Goal: Find specific page/section: Find specific page/section

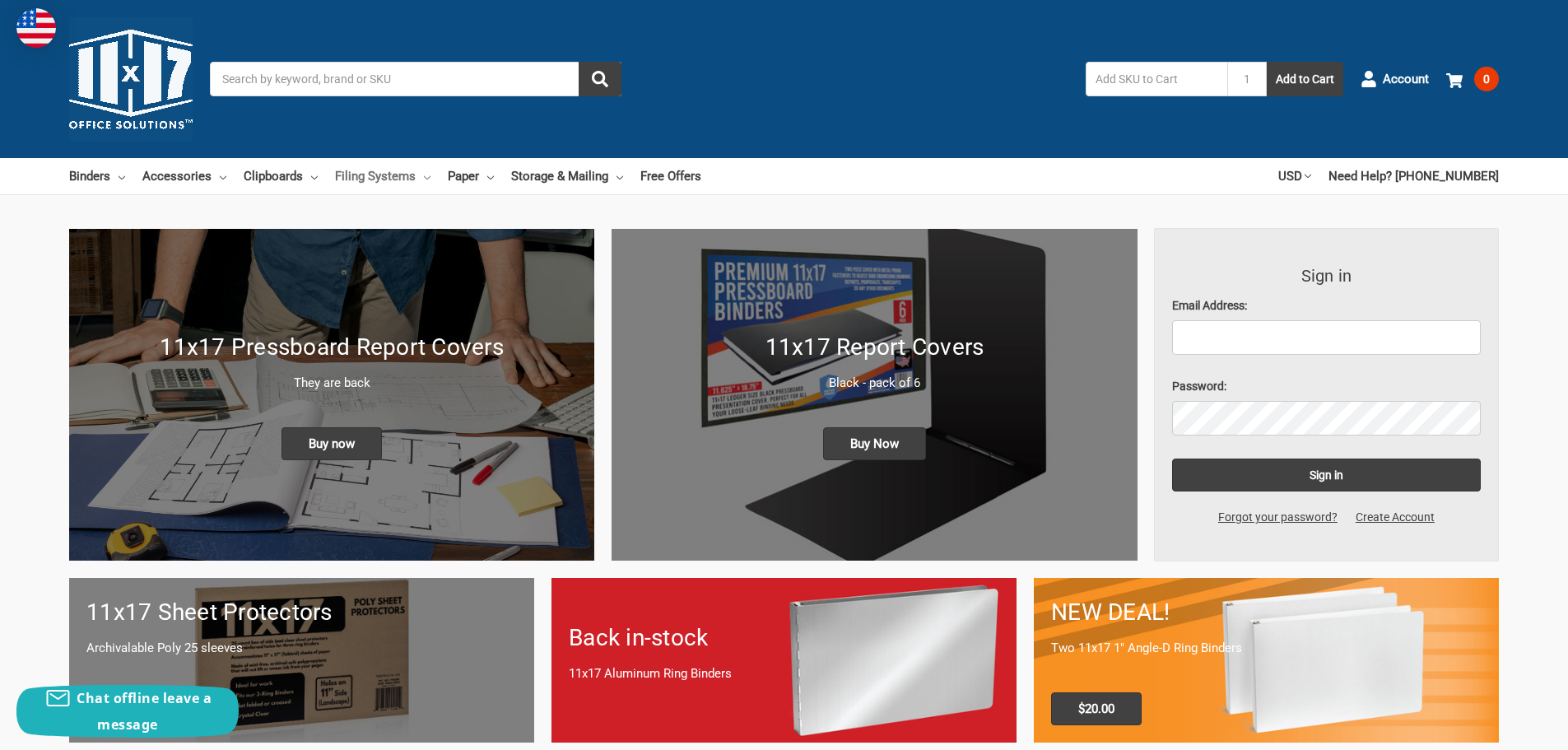
click at [386, 175] on link "Filing Systems" at bounding box center [383, 176] width 95 height 37
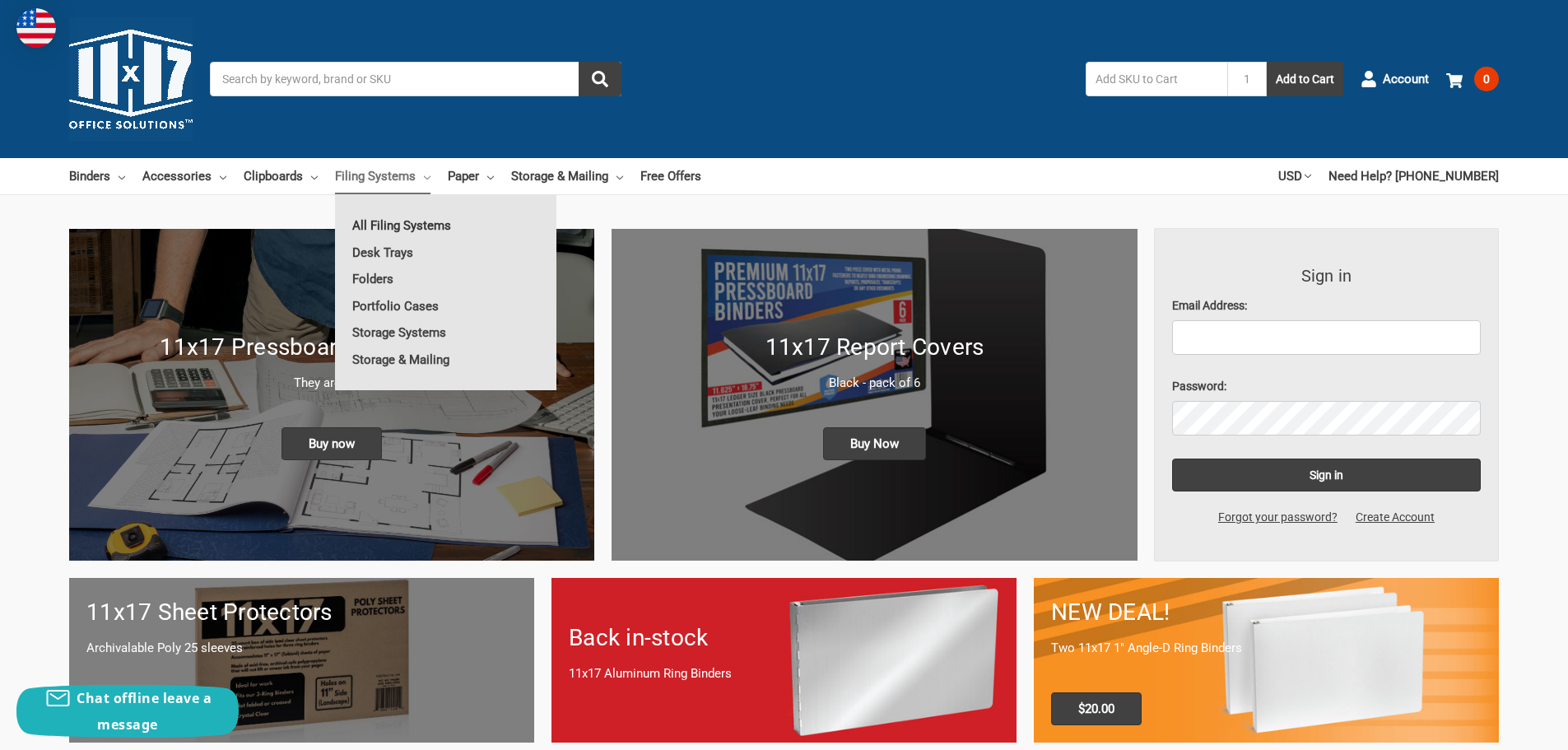
click at [401, 227] on link "All Filing Systems" at bounding box center [446, 225] width 221 height 26
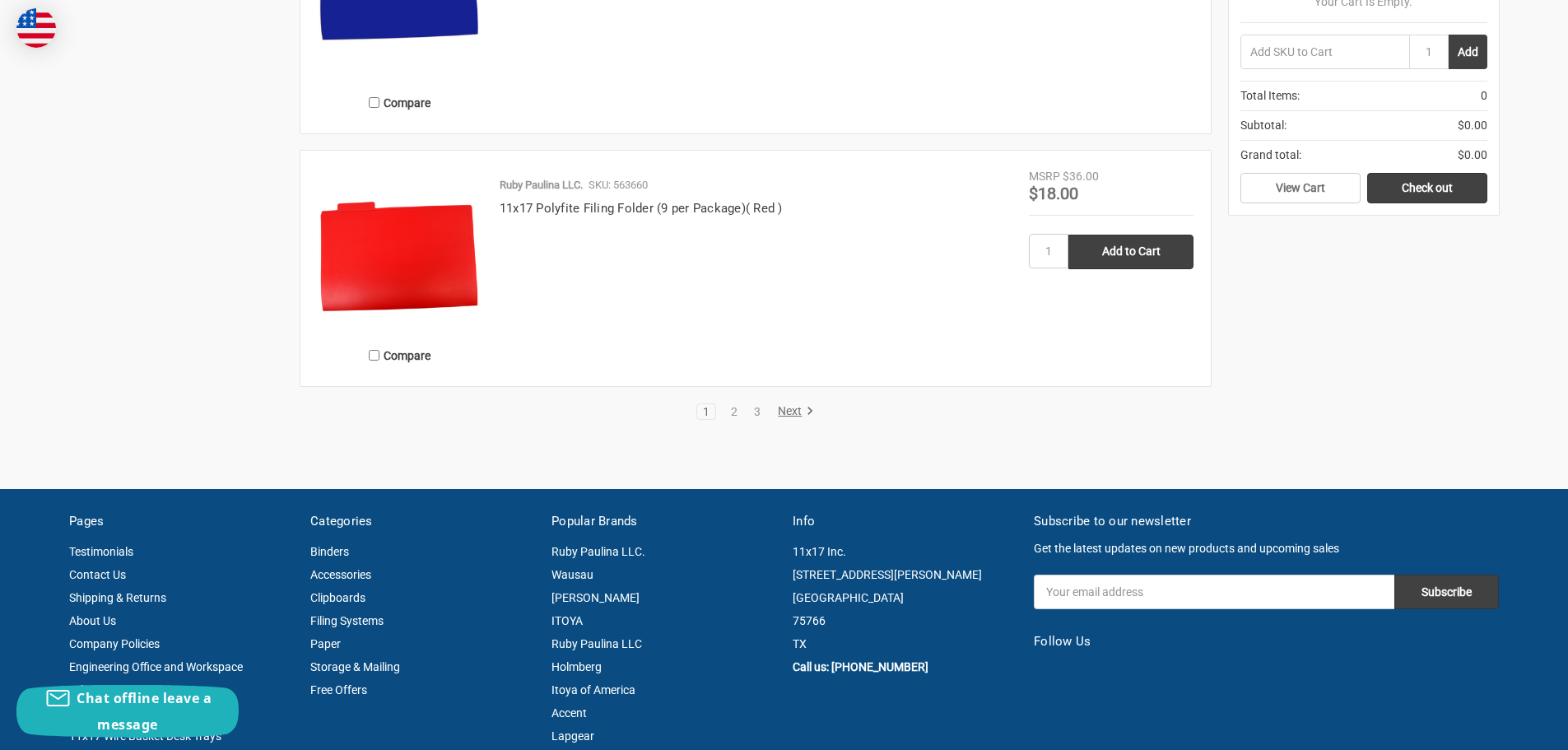
scroll to position [3376, 0]
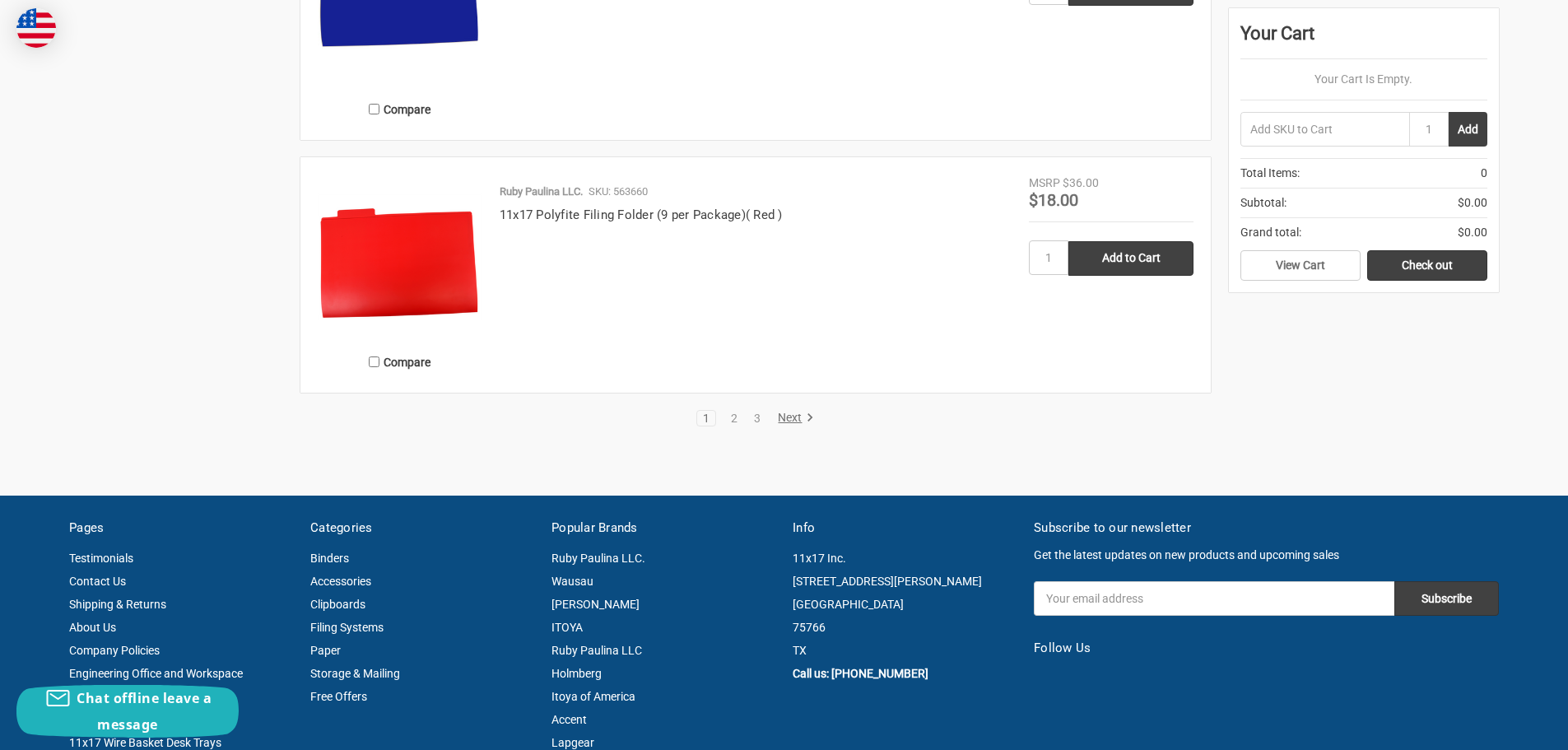
click at [787, 416] on link "Next" at bounding box center [793, 417] width 42 height 14
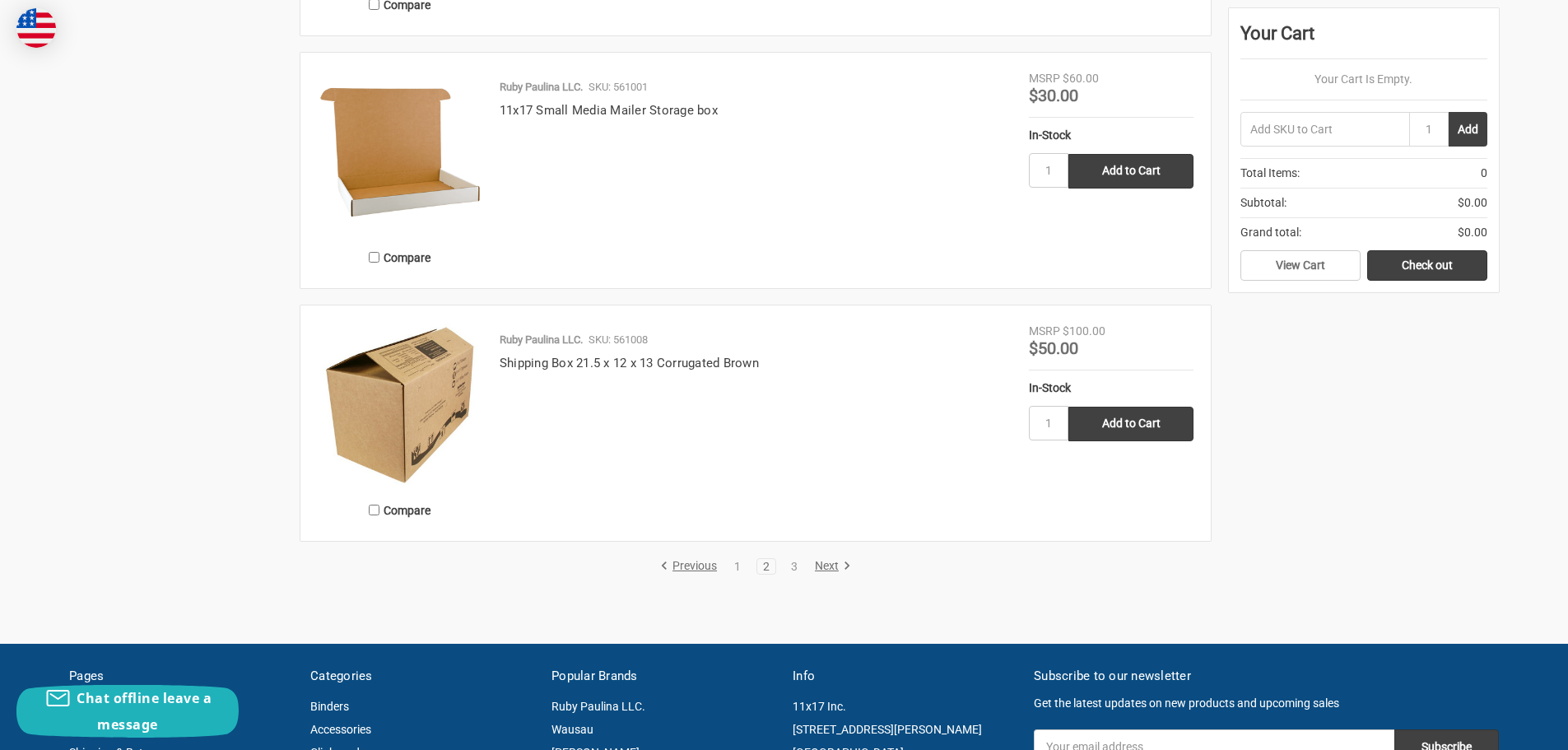
scroll to position [3294, 0]
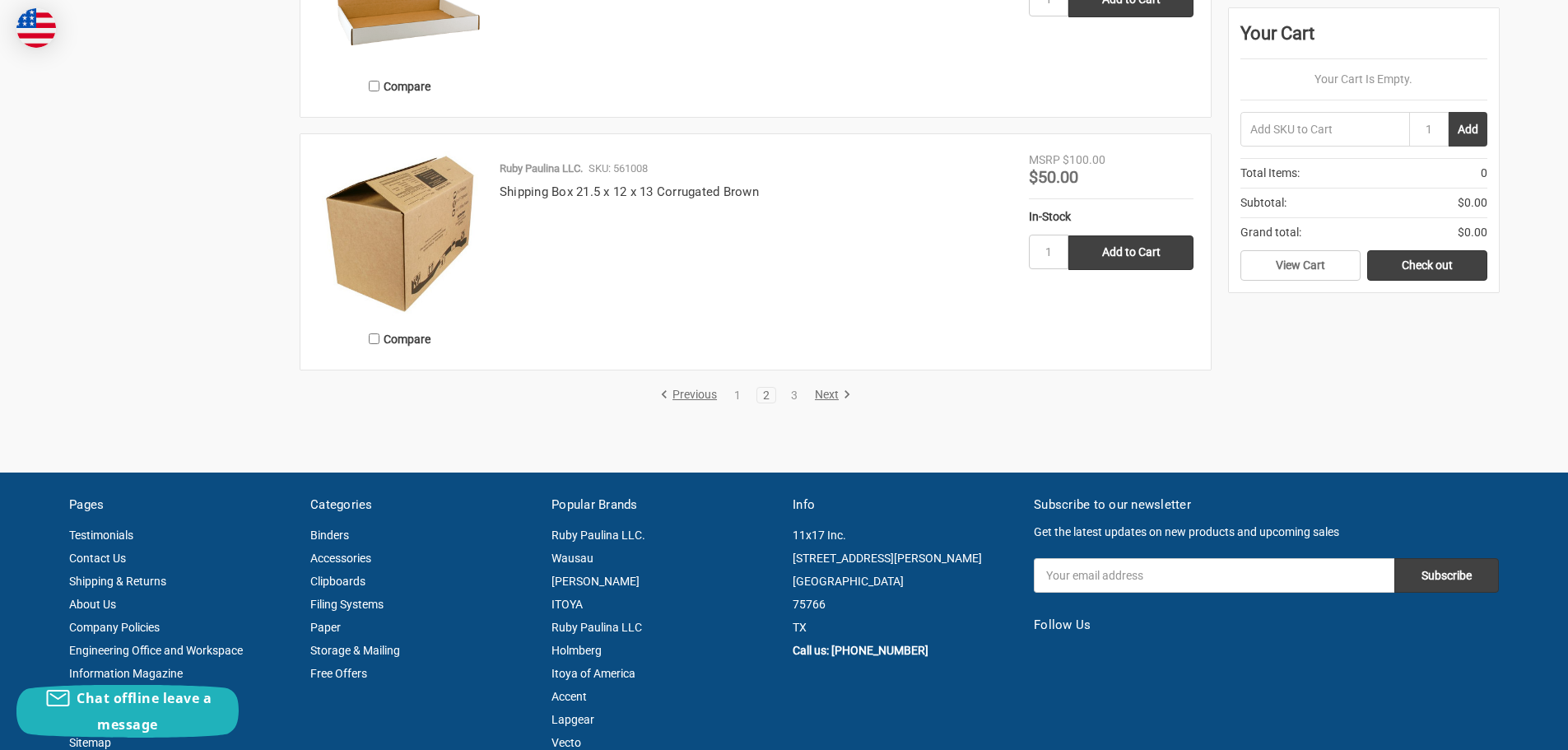
click at [822, 392] on link "Next" at bounding box center [831, 394] width 42 height 14
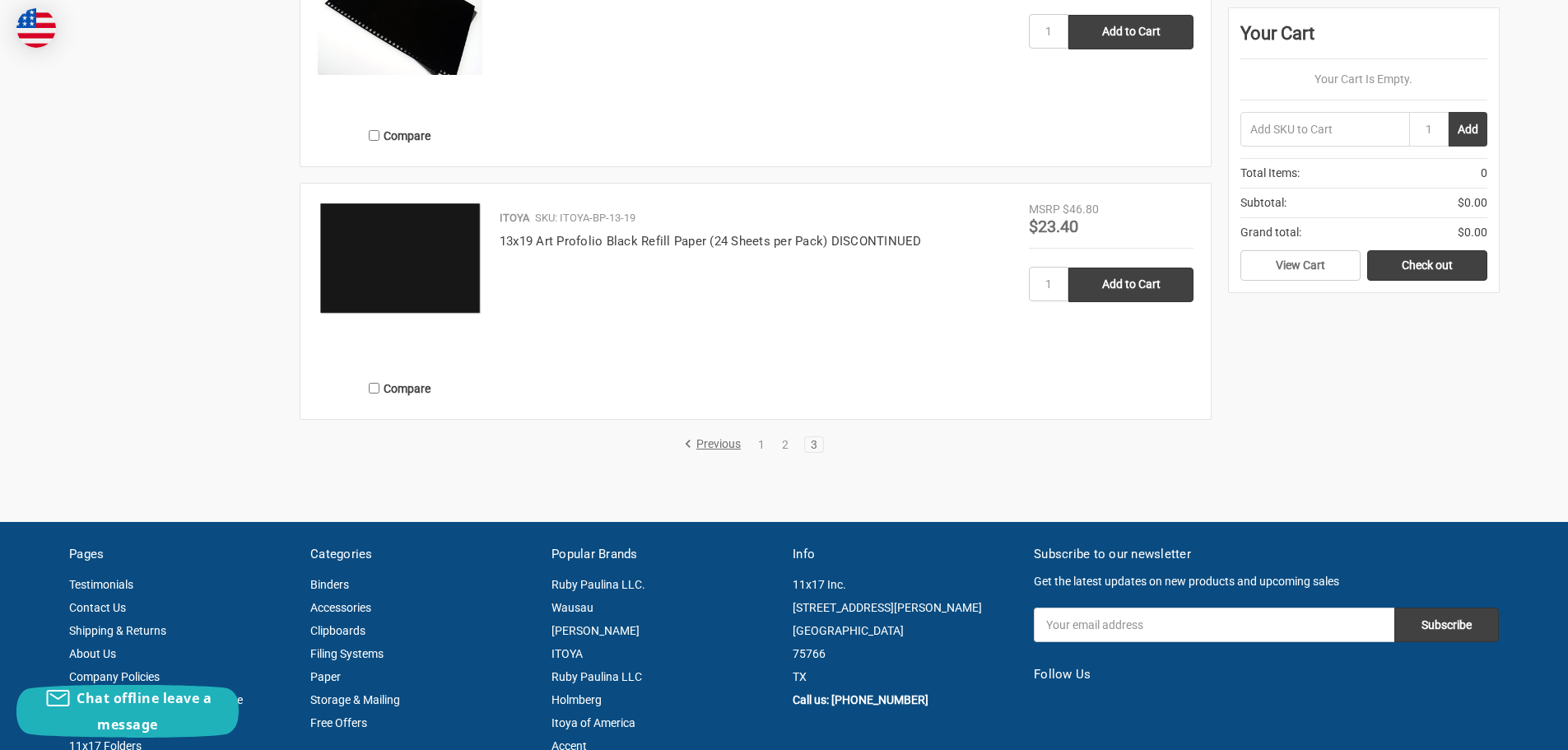
scroll to position [2223, 0]
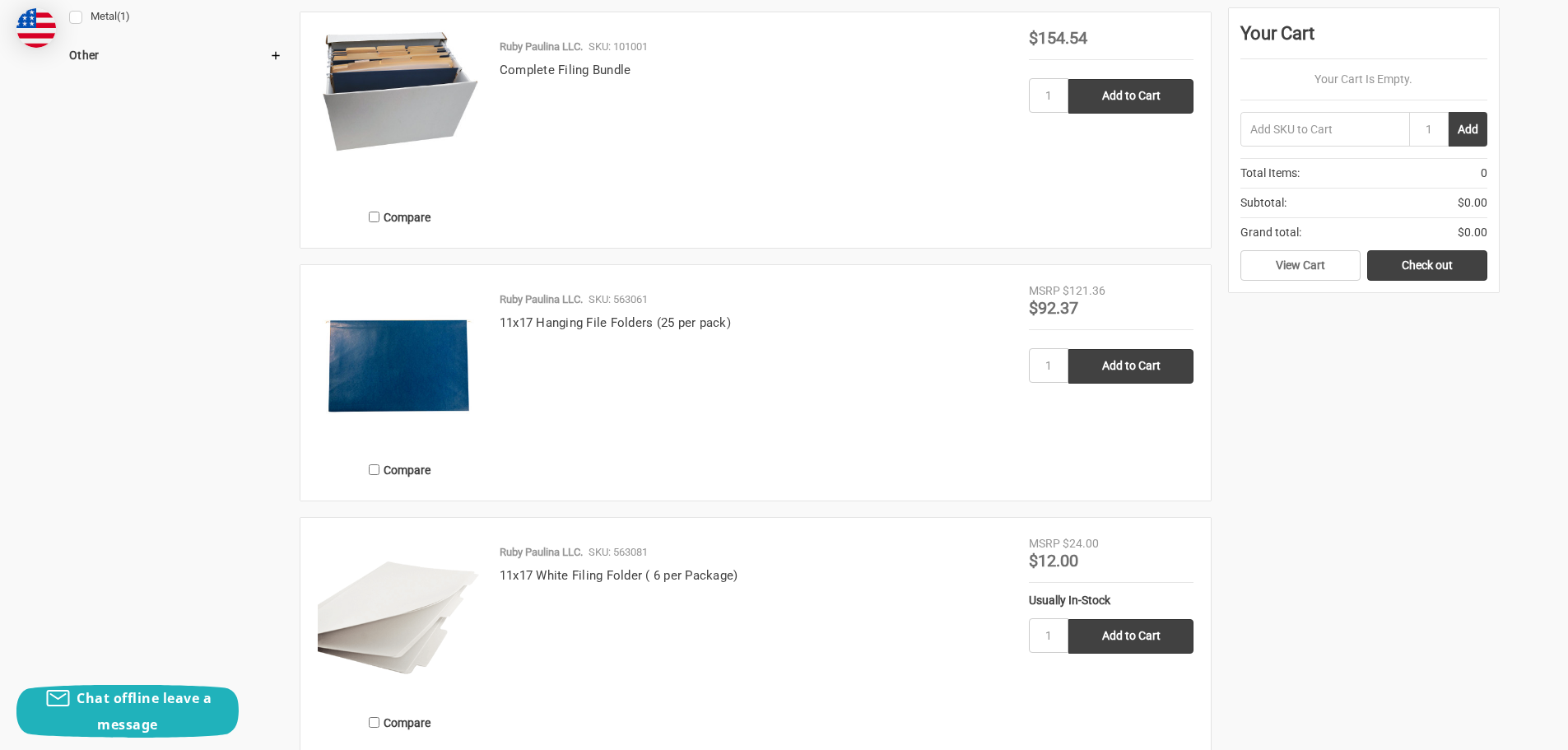
scroll to position [1482, 0]
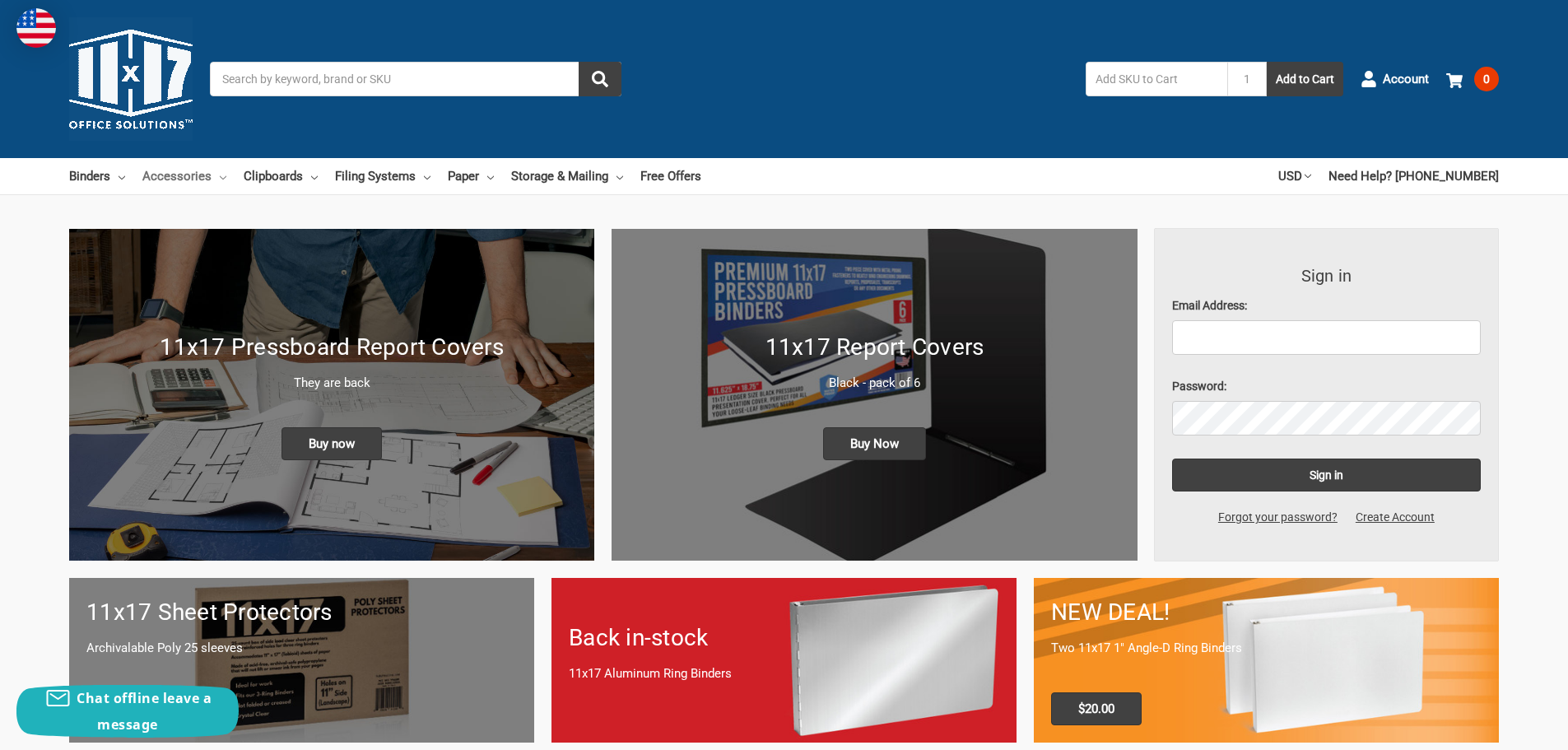
click at [217, 181] on link "Accessories" at bounding box center [184, 176] width 84 height 37
